Goal: Answer question/provide support

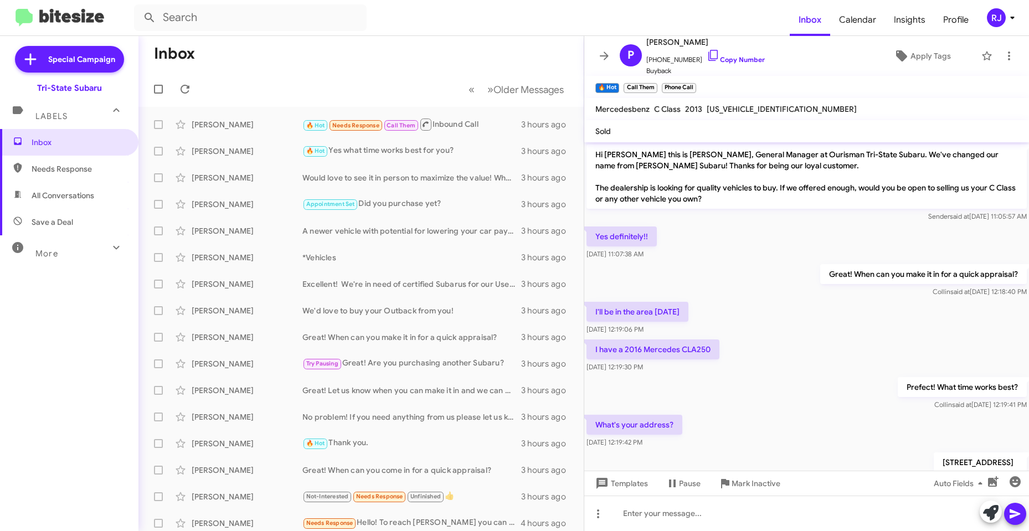
scroll to position [103, 0]
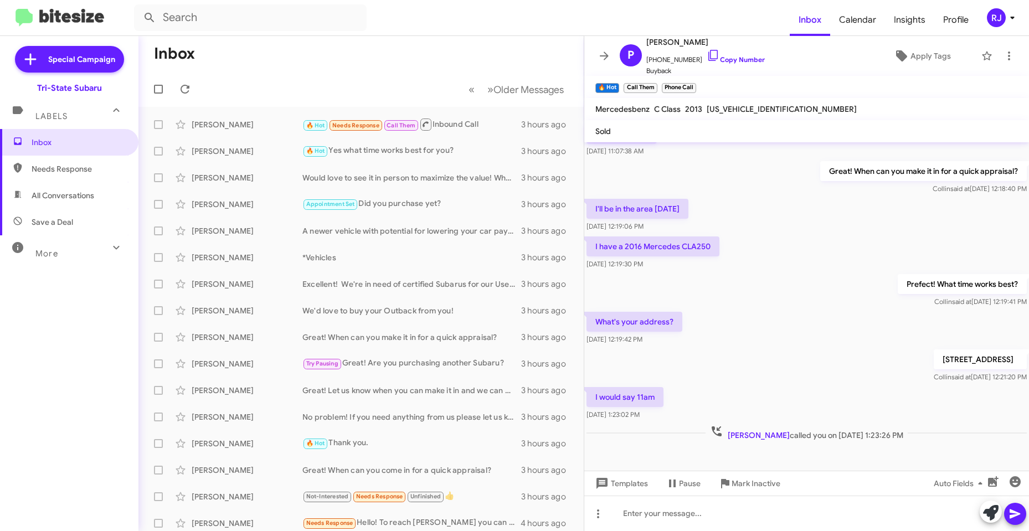
click at [64, 170] on span "Needs Response" at bounding box center [79, 168] width 94 height 11
type input "in:needs-response"
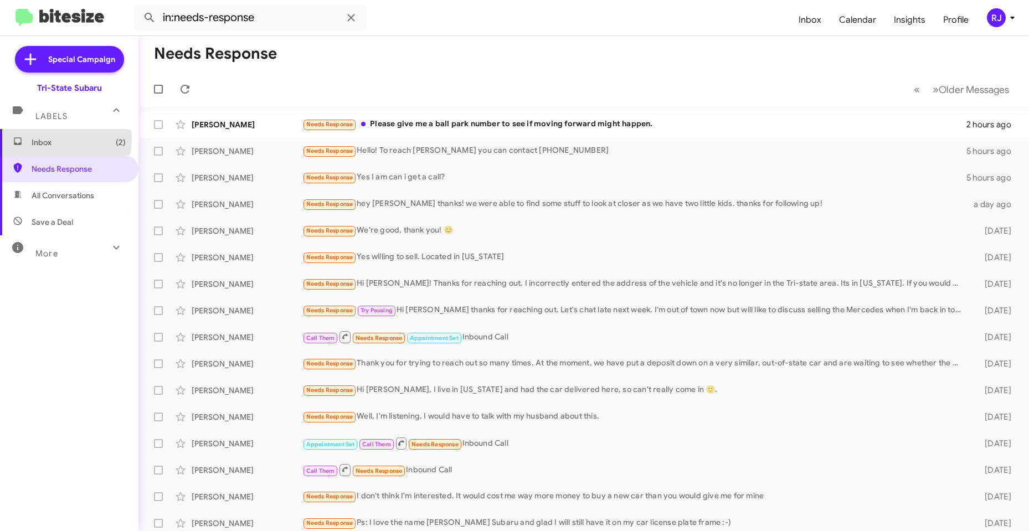
click at [37, 139] on span "Inbox (2)" at bounding box center [79, 142] width 94 height 11
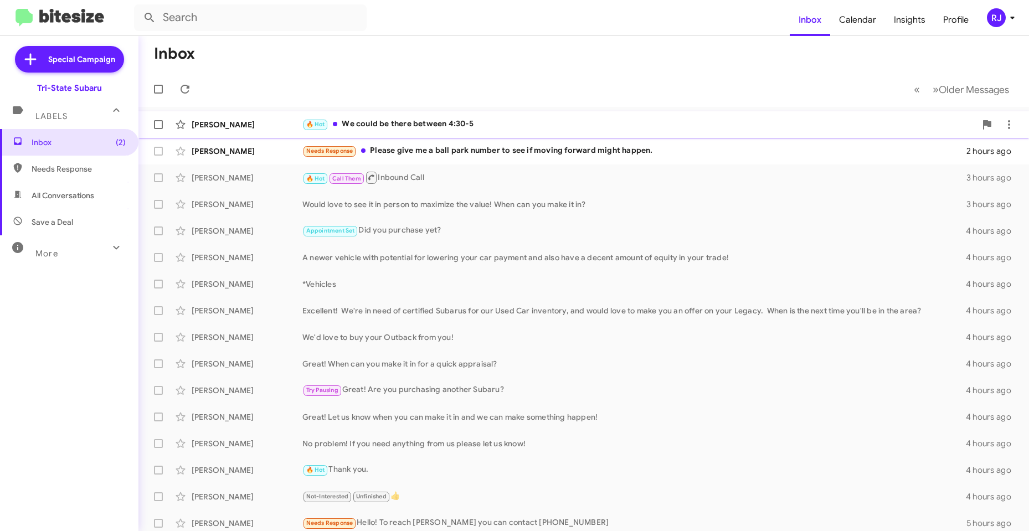
click at [402, 126] on div "🔥 Hot We could be there between 4:30-5" at bounding box center [640, 124] width 674 height 13
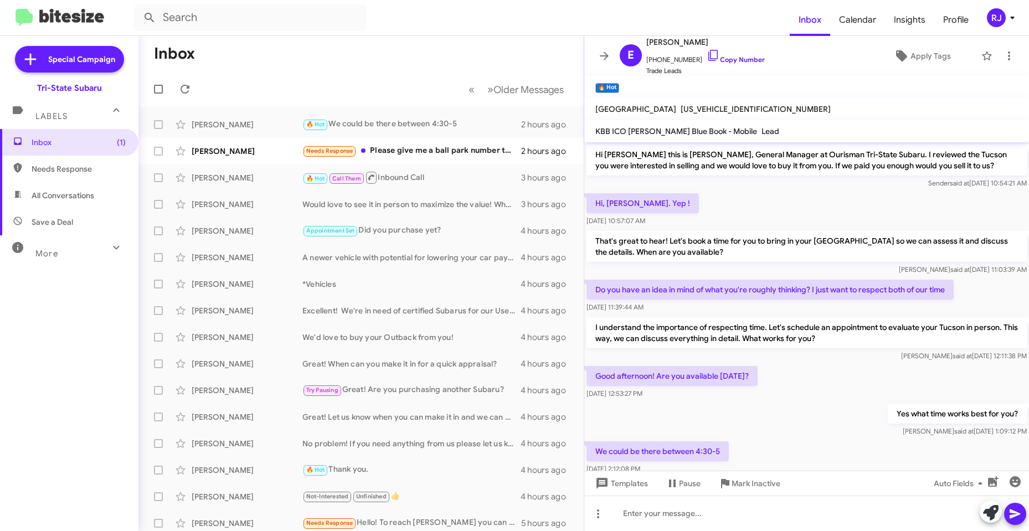
scroll to position [28, 0]
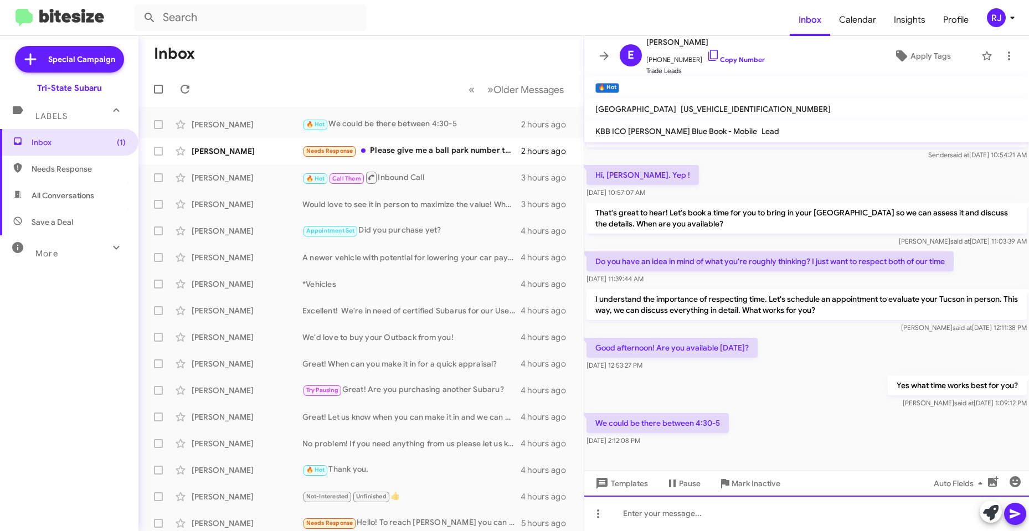
click at [732, 522] on div at bounding box center [807, 513] width 445 height 35
click at [1015, 505] on span at bounding box center [1015, 514] width 13 height 22
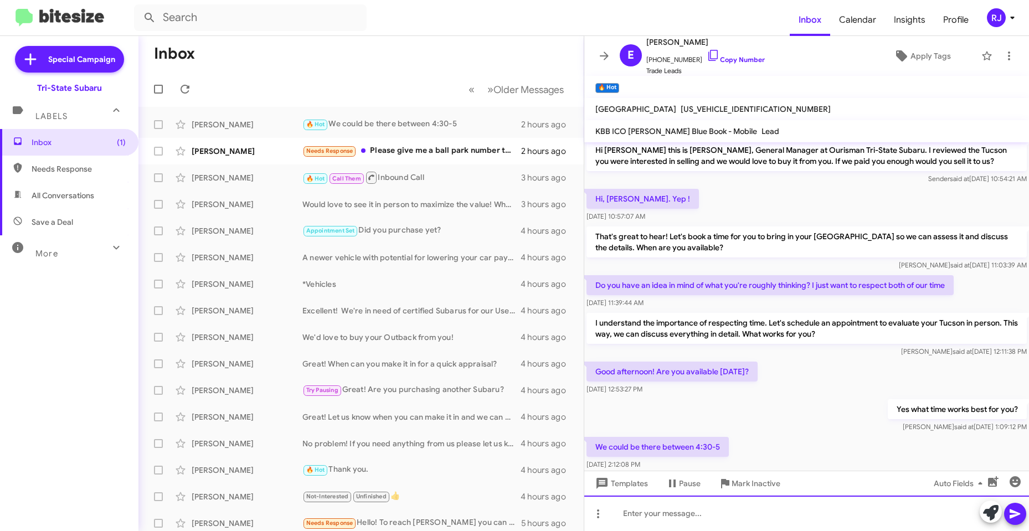
scroll to position [0, 0]
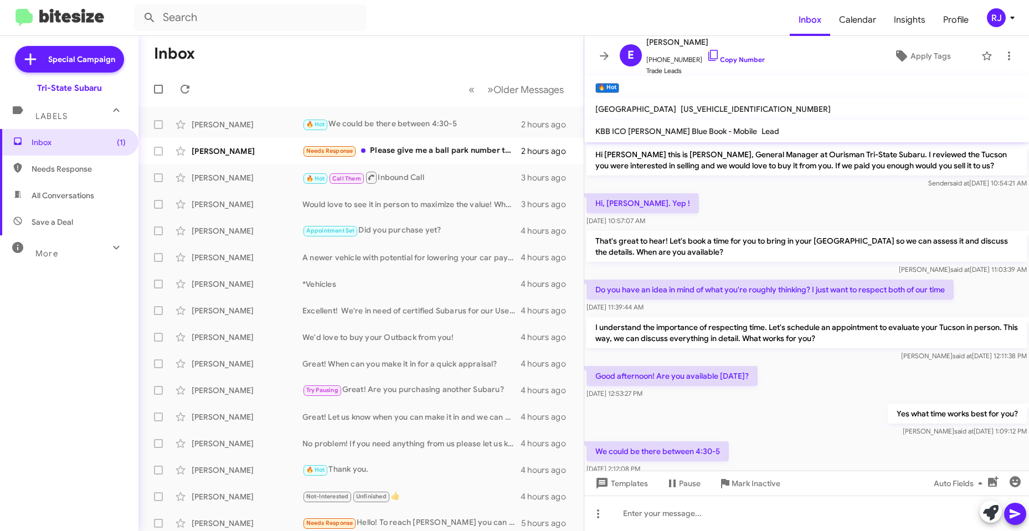
click at [681, 109] on span "[US_VEHICLE_IDENTIFICATION_NUMBER]" at bounding box center [756, 109] width 150 height 10
copy span "[US_VEHICLE_IDENTIFICATION_NUMBER]"
